Goal: Information Seeking & Learning: Check status

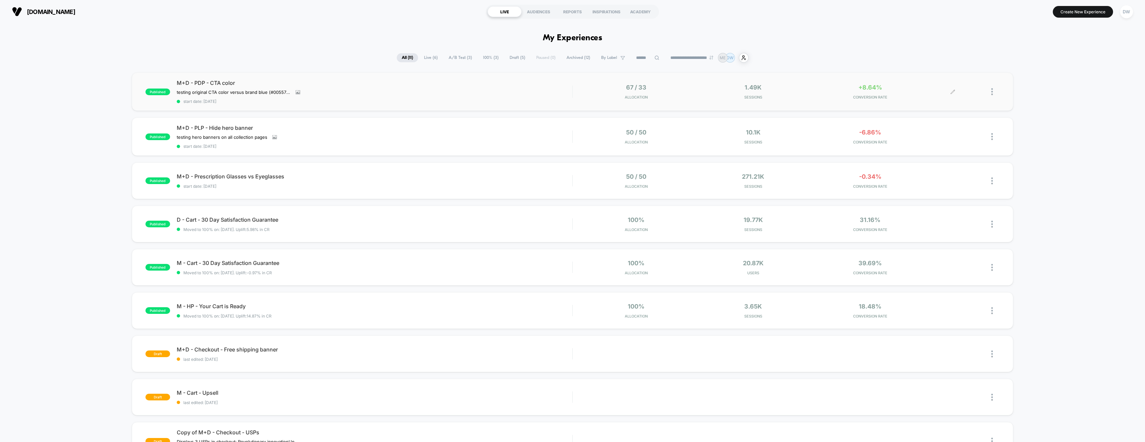
click at [837, 96] on span "CONVERSION RATE" at bounding box center [870, 97] width 114 height 5
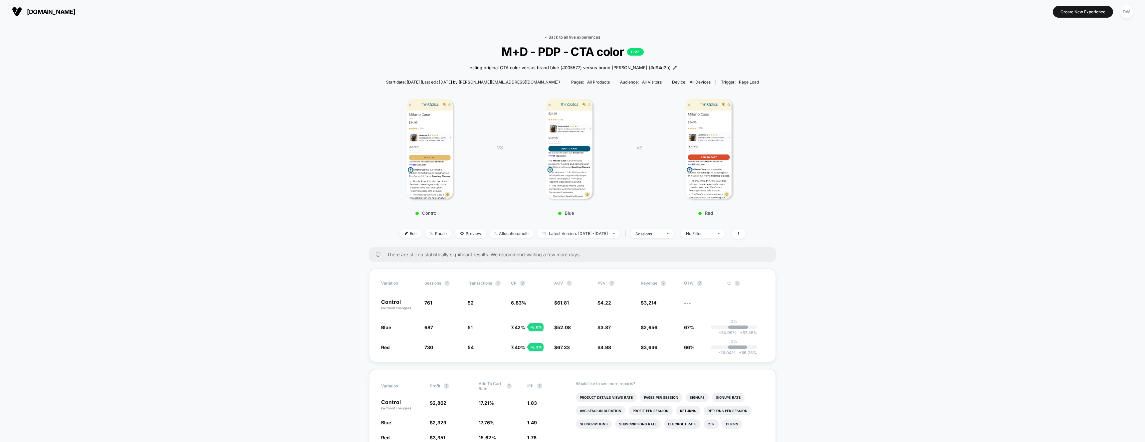
click at [573, 38] on link "< Back to all live experiences" at bounding box center [572, 37] width 55 height 5
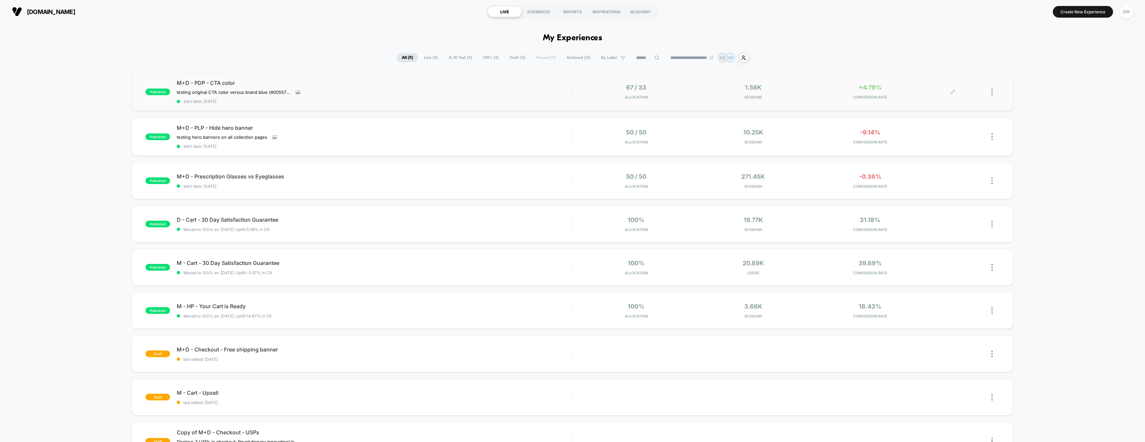
click at [816, 93] on div "+4.79% CONVERSION RATE" at bounding box center [870, 92] width 114 height 16
